Goal: Transaction & Acquisition: Purchase product/service

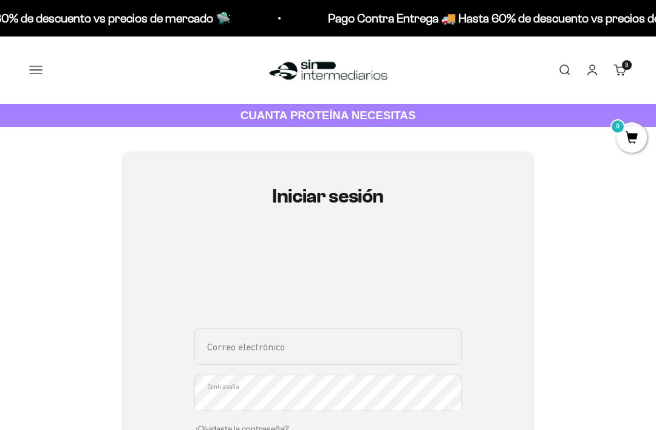
scroll to position [233, 0]
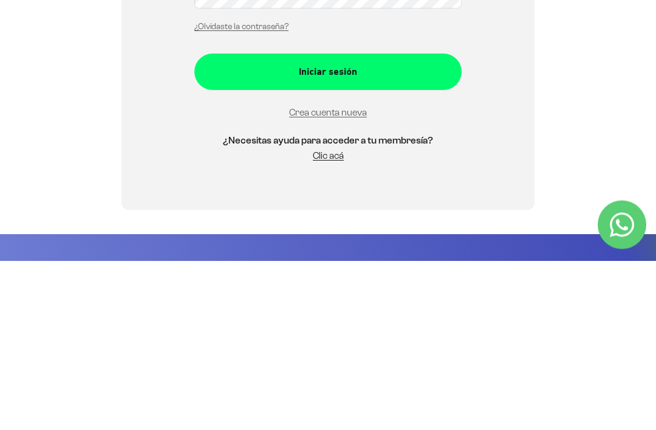
click at [622, 136] on div "Iniciar sesión Correo electrónico Contraseña ¿Olvidaste la contraseña? Iniciar …" at bounding box center [328, 149] width 598 height 461
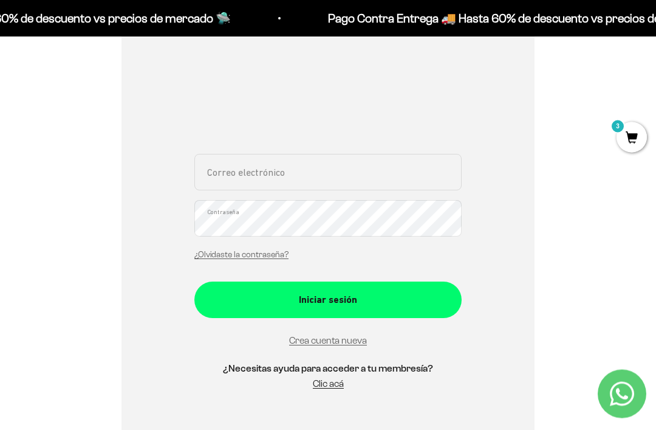
scroll to position [0, 0]
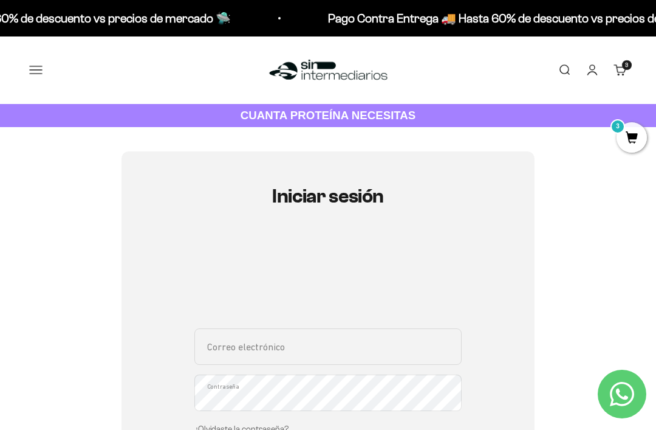
click at [632, 138] on span "3" at bounding box center [632, 137] width 30 height 30
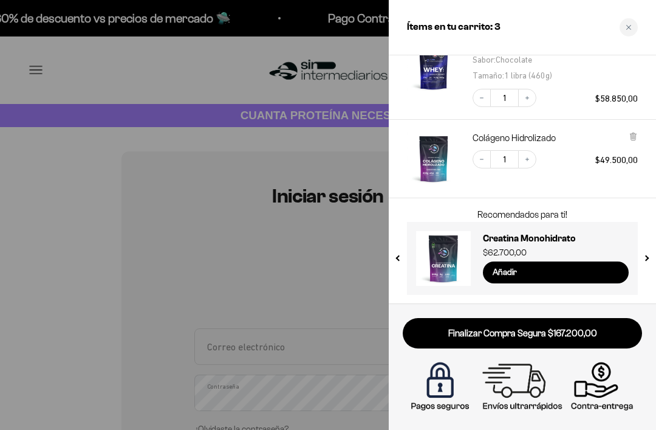
scroll to position [188, 0]
click at [582, 333] on link "Finalizar Compra Segura $167.200,00" at bounding box center [522, 333] width 239 height 31
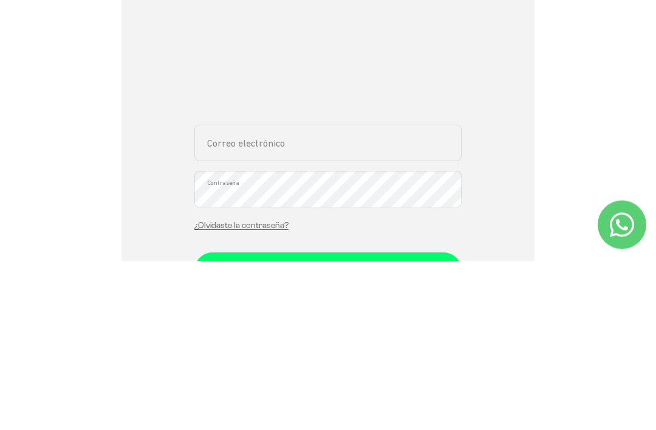
scroll to position [35, 0]
click at [219, 293] on input "Correo electrónico" at bounding box center [328, 311] width 267 height 36
click at [210, 293] on input "Correo electrónico" at bounding box center [328, 311] width 267 height 36
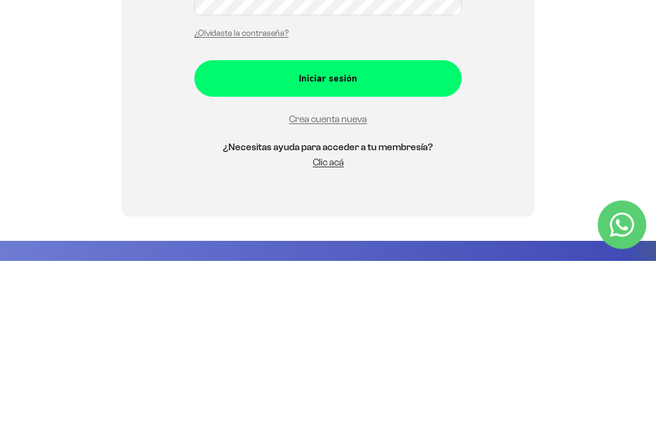
scroll to position [227, 0]
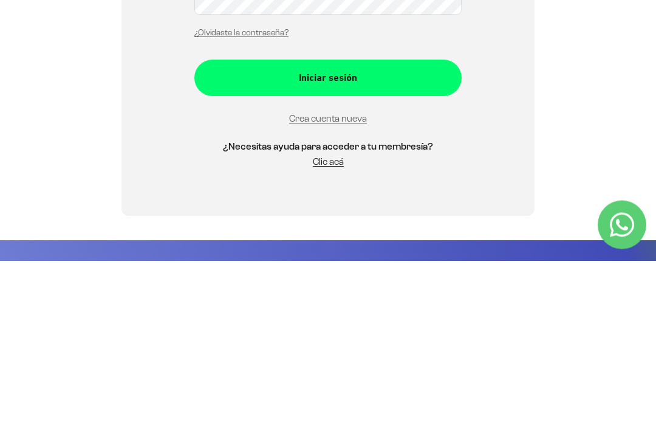
click at [300, 283] on link "Crea cuenta nueva" at bounding box center [328, 288] width 78 height 10
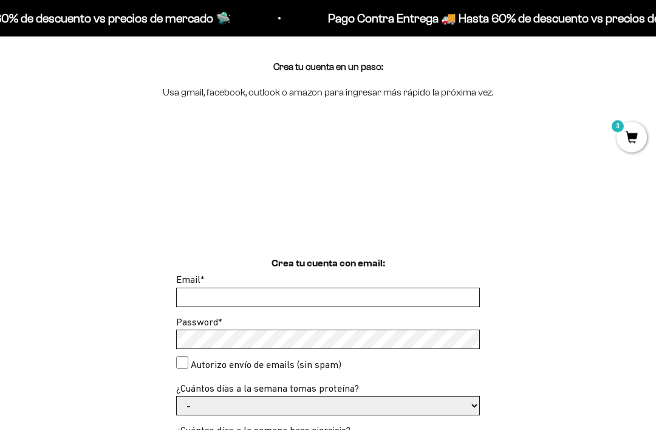
scroll to position [141, 0]
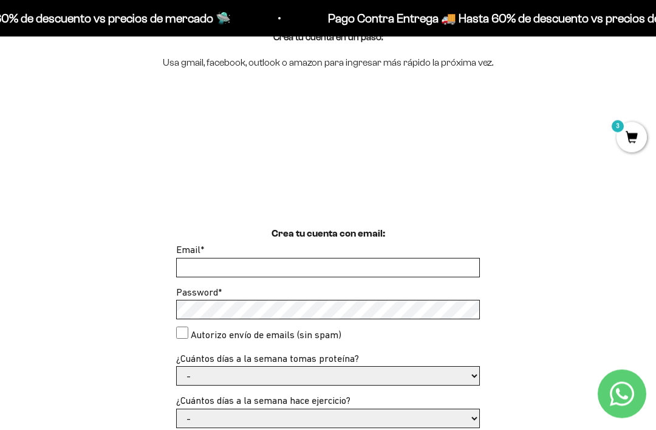
click at [191, 271] on input "Email *" at bounding box center [328, 268] width 303 height 18
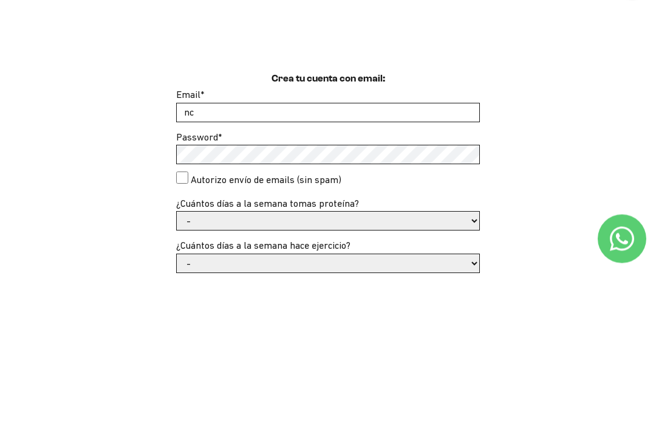
type input "nco"
type input "[EMAIL_ADDRESS][DOMAIN_NAME]"
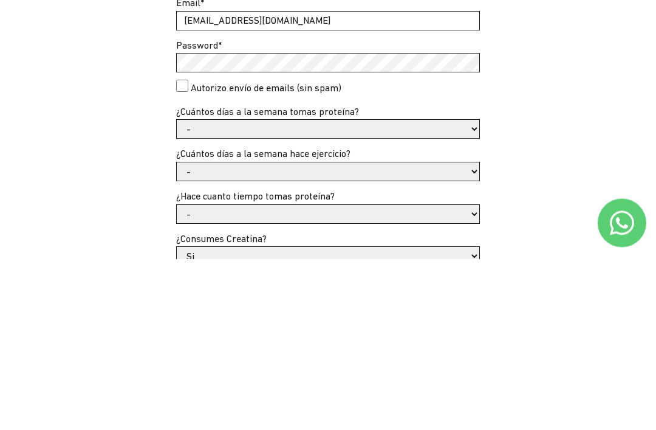
scroll to position [218, 0]
click at [196, 291] on select "- 1 o 2 3 a 5 6 o 7" at bounding box center [328, 300] width 303 height 18
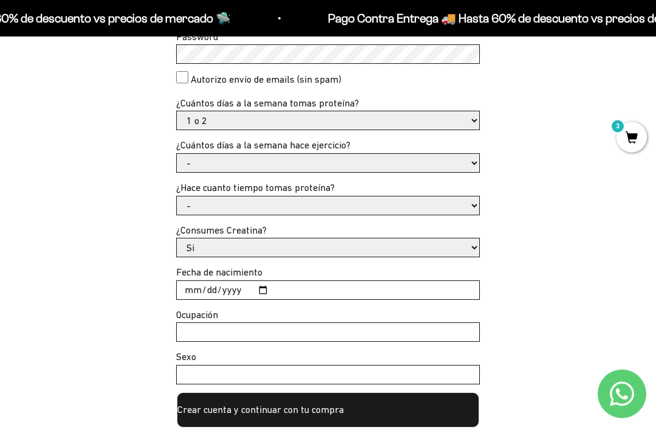
scroll to position [396, 0]
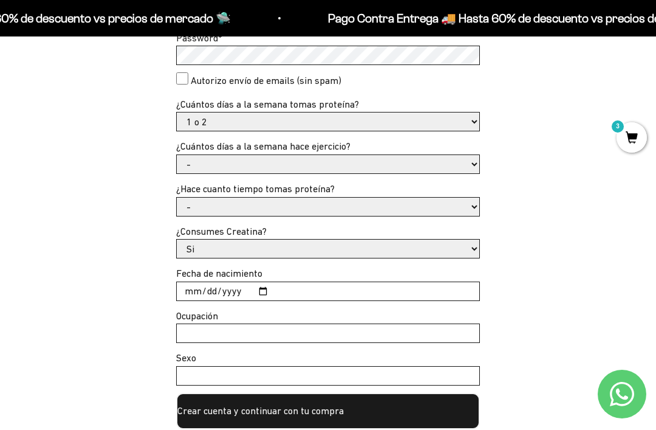
click at [186, 122] on select "- 1 o 2 3 a 5 6 o 7" at bounding box center [328, 121] width 303 height 18
select select "-"
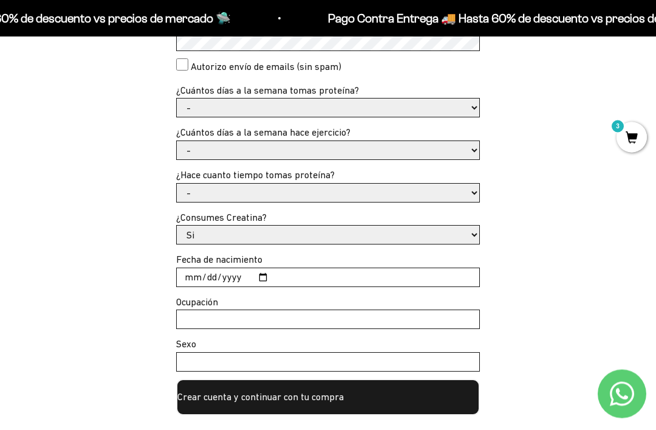
click at [186, 231] on select "Si No" at bounding box center [328, 235] width 303 height 18
select select "No"
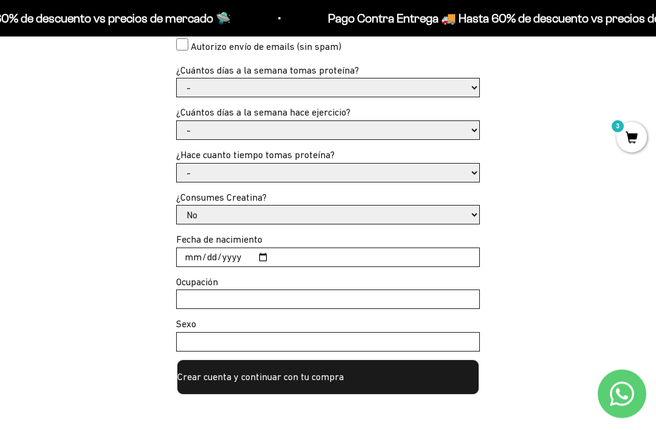
scroll to position [432, 0]
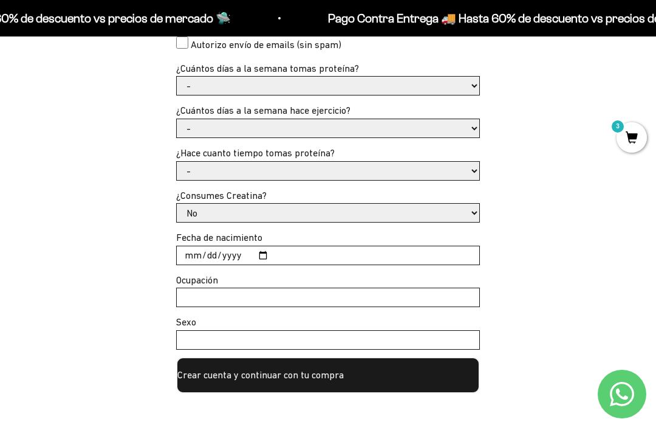
click at [239, 378] on button "Crear cuenta y continuar con tu compra" at bounding box center [328, 375] width 304 height 36
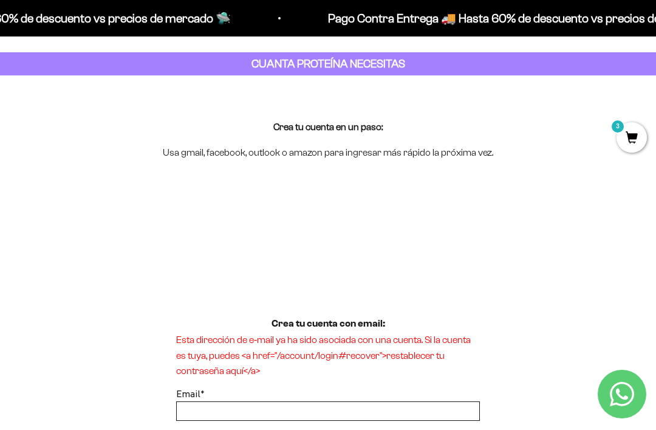
scroll to position [48, 0]
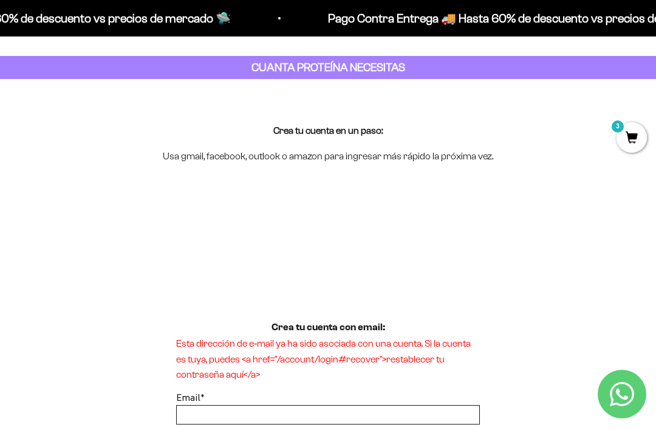
click at [646, 128] on div "3" at bounding box center [632, 137] width 30 height 30
click at [646, 122] on div "3" at bounding box center [632, 137] width 30 height 30
click at [637, 134] on span "3" at bounding box center [632, 137] width 30 height 30
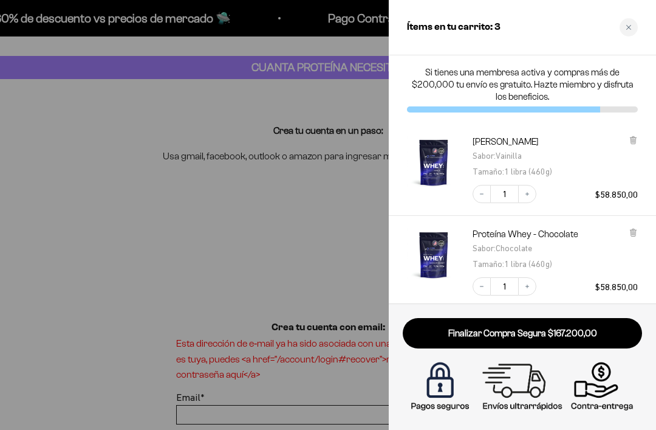
click at [568, 334] on link "Finalizar Compra Segura $167.200,00" at bounding box center [522, 333] width 239 height 31
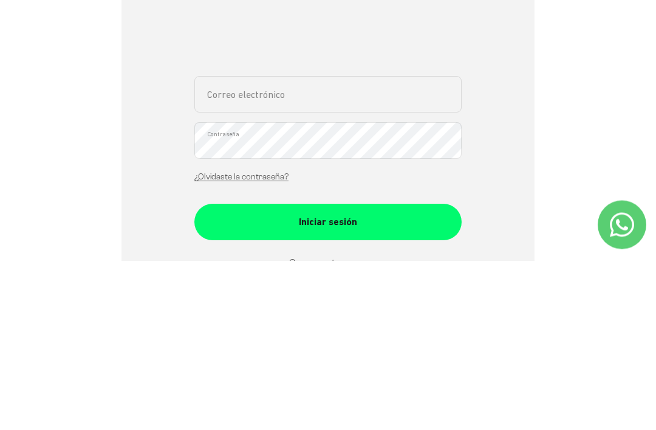
scroll to position [252, 0]
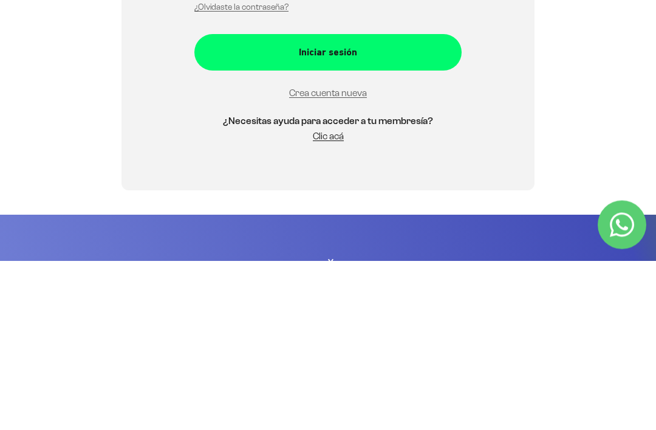
type input "ncordoba.medina@gmail.com"
click at [328, 221] on button "Iniciar sesión" at bounding box center [328, 222] width 267 height 36
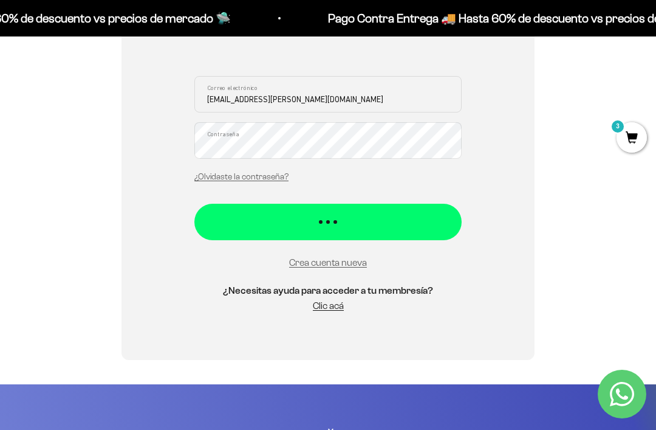
click at [263, 224] on button "Iniciar sesión" at bounding box center [328, 222] width 267 height 36
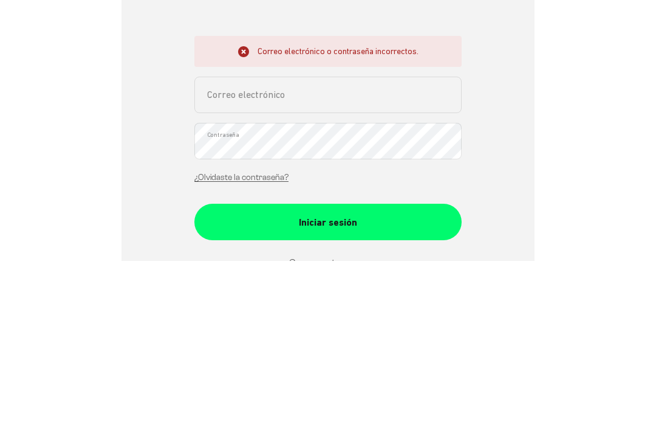
scroll to position [292, 0]
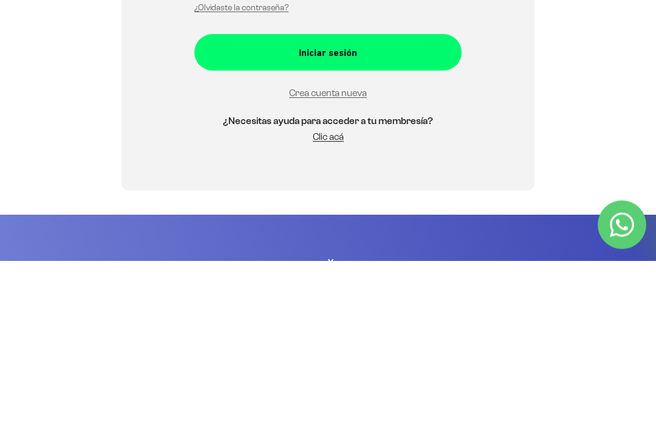
click at [207, 177] on link "¿Olvidaste la contraseña?" at bounding box center [242, 177] width 94 height 9
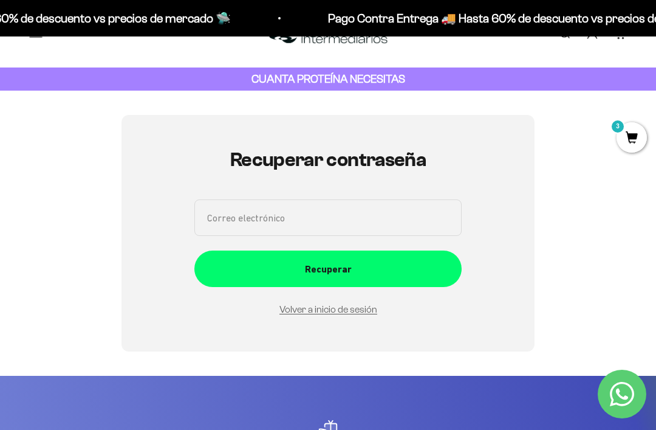
scroll to position [29, 0]
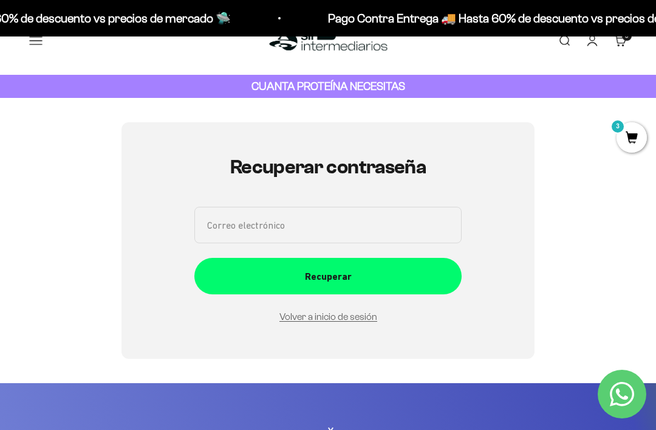
click at [207, 230] on input "Correo electrónico" at bounding box center [328, 225] width 267 height 36
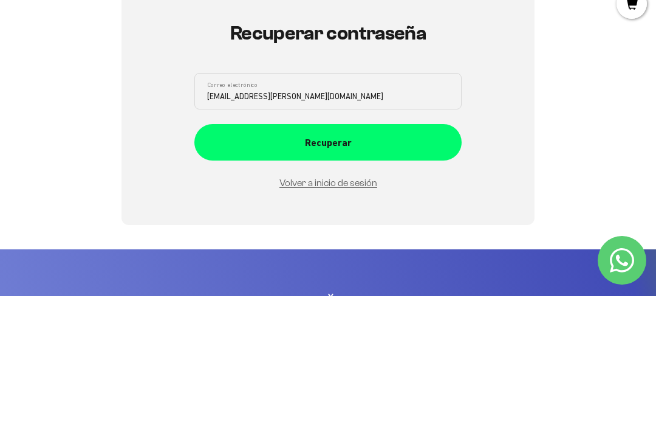
type input "ncordoba.medina@gmail.com"
click at [249, 269] on div "Recuperar" at bounding box center [328, 277] width 219 height 16
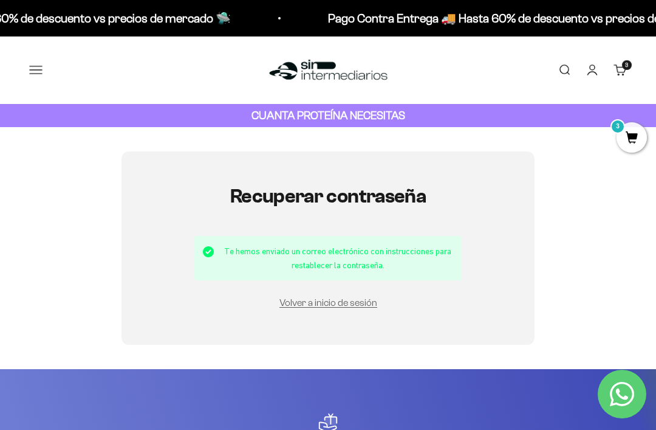
click at [354, 303] on link "Volver a inicio de sesión" at bounding box center [329, 302] width 98 height 10
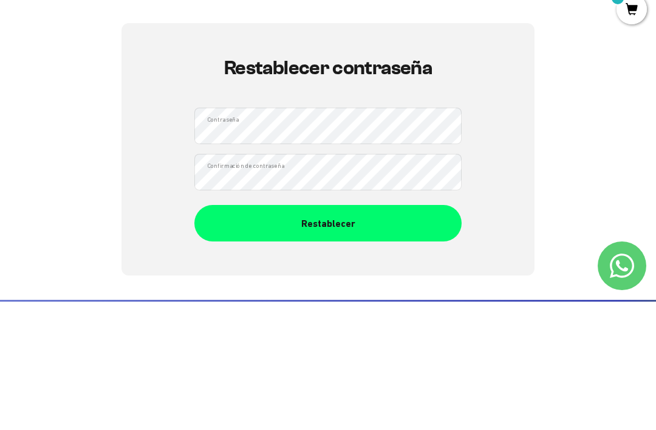
click at [270, 344] on div "Restablecer" at bounding box center [328, 352] width 219 height 16
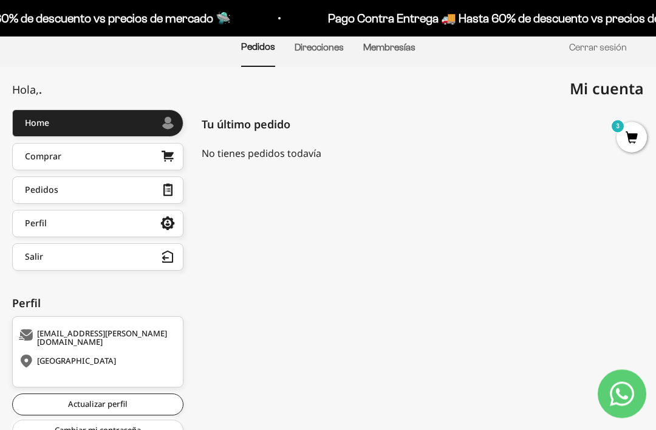
scroll to position [100, 0]
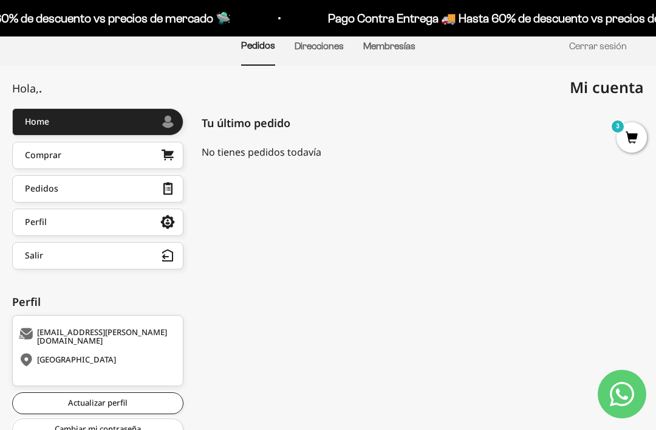
click at [630, 142] on span "3" at bounding box center [632, 137] width 30 height 30
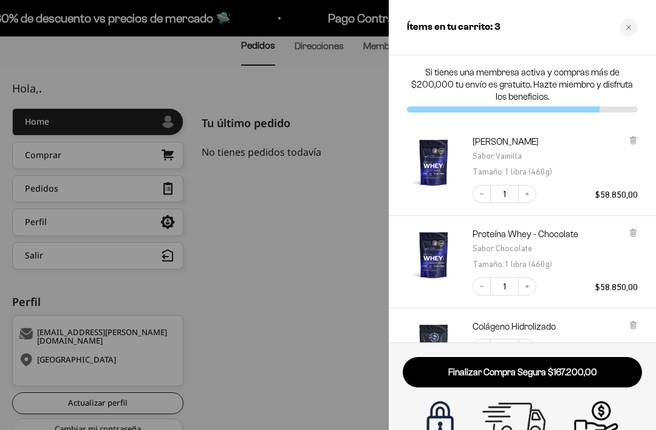
click at [566, 373] on link "Finalizar Compra Segura $167.200,00" at bounding box center [522, 372] width 239 height 31
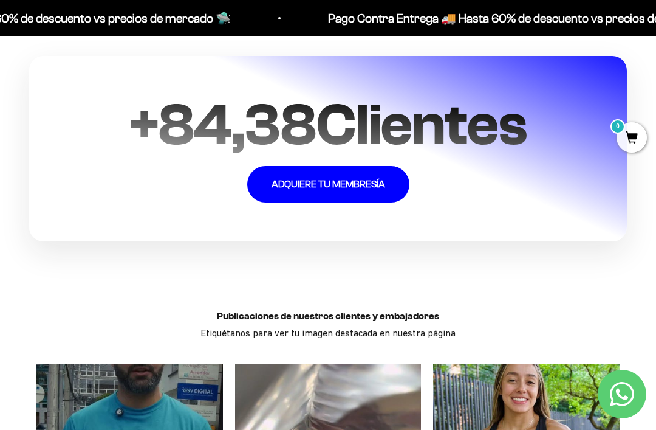
scroll to position [2247, 0]
